Goal: Task Accomplishment & Management: Manage account settings

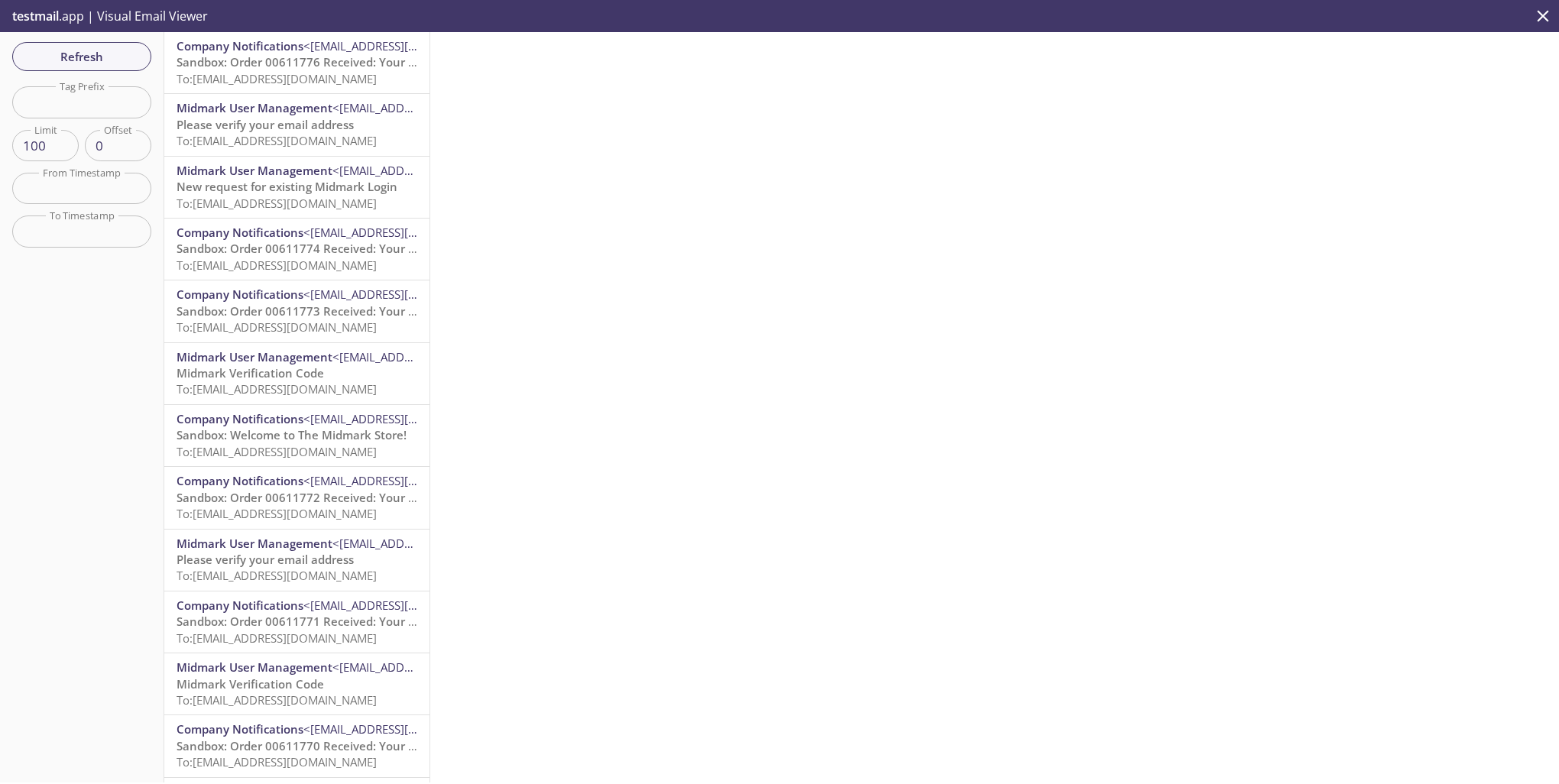
click at [321, 59] on span "Sandbox: Order 00611776 Received: Your order is being processed!" at bounding box center [360, 62] width 367 height 16
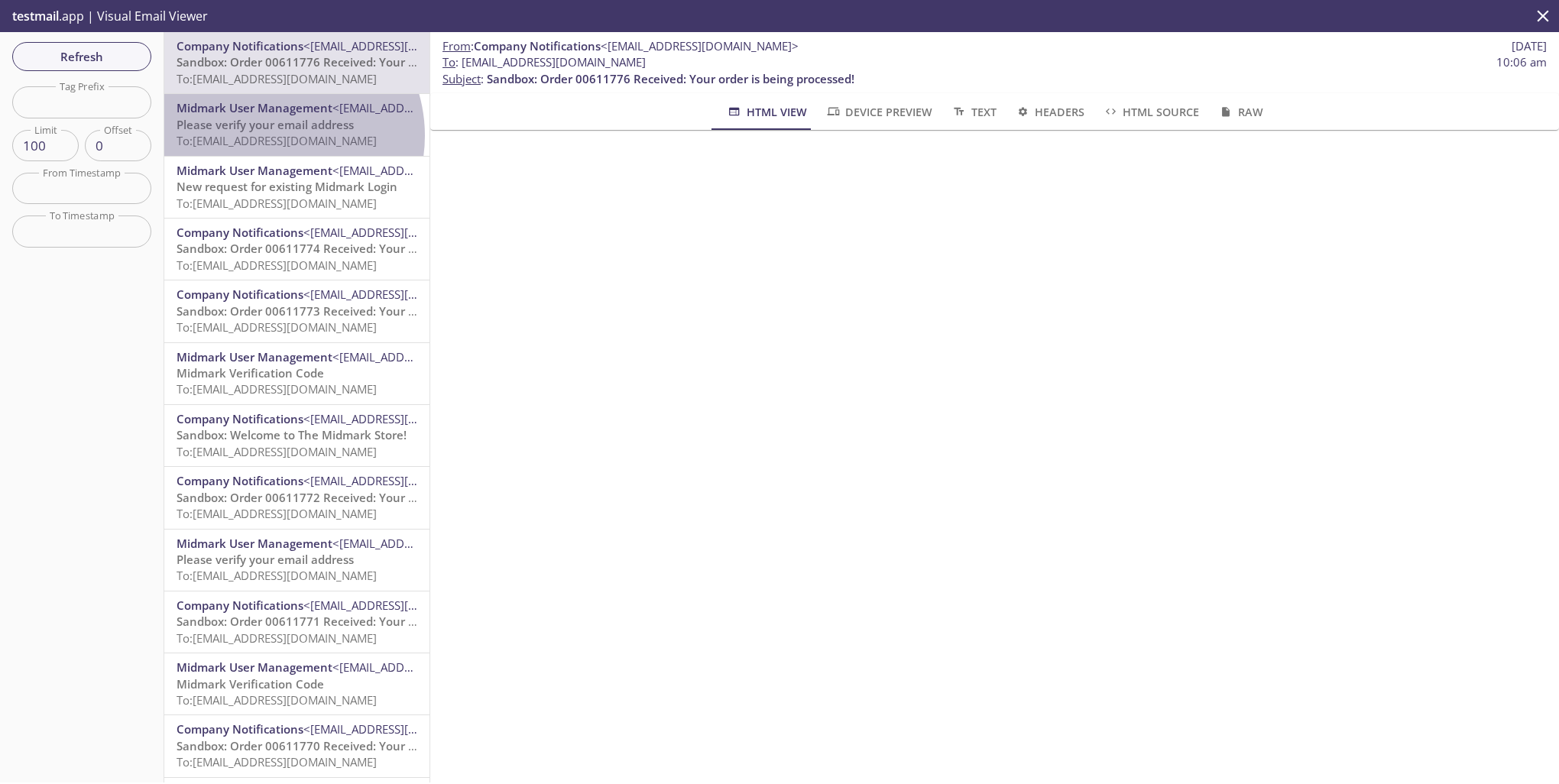
click at [272, 135] on span "To: [EMAIL_ADDRESS][DOMAIN_NAME]" at bounding box center [276, 140] width 200 height 16
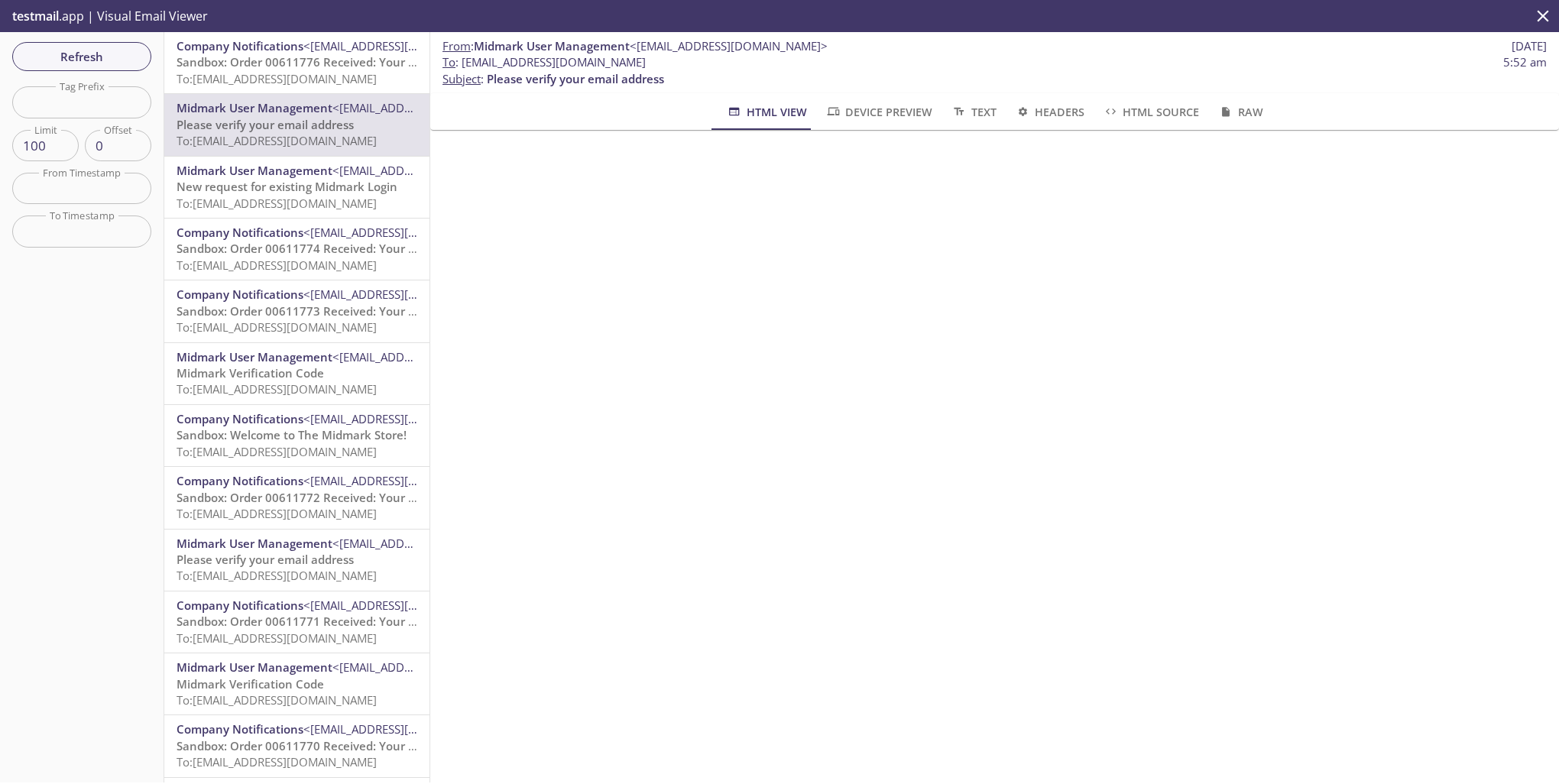
drag, startPoint x: 462, startPoint y: 63, endPoint x: 653, endPoint y: 63, distance: 191.0
click at [646, 63] on span "To : [EMAIL_ADDRESS][DOMAIN_NAME]" at bounding box center [544, 62] width 203 height 16
copy span "[EMAIL_ADDRESS][DOMAIN_NAME]"
click at [97, 54] on span "Refresh" at bounding box center [82, 57] width 114 height 20
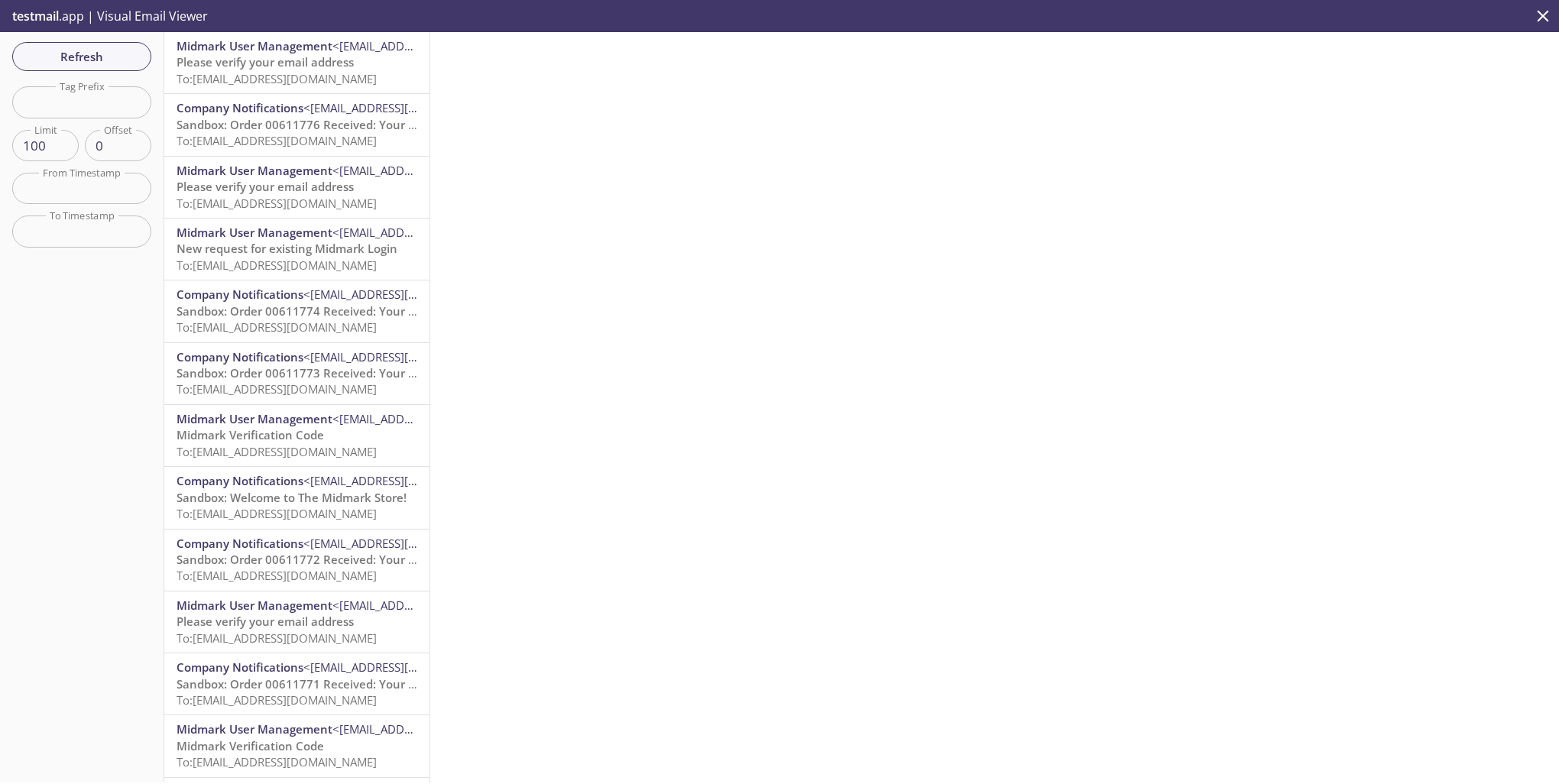
click at [324, 69] on span "Please verify your email address" at bounding box center [264, 62] width 177 height 16
